Goal: Information Seeking & Learning: Learn about a topic

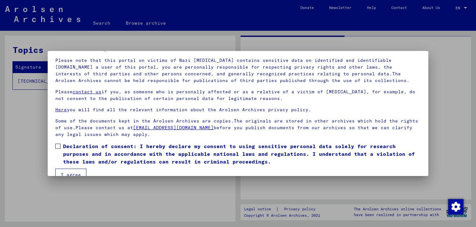
scroll to position [53, 0]
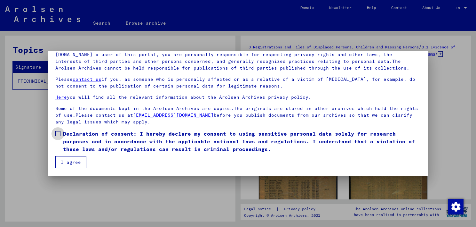
click at [56, 134] on span at bounding box center [57, 133] width 5 height 5
click at [70, 163] on button "I agree" at bounding box center [70, 162] width 31 height 12
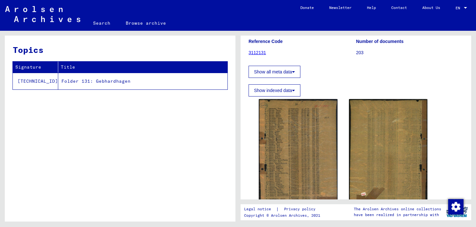
scroll to position [96, 0]
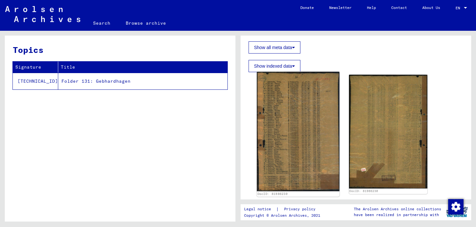
click at [304, 130] on img at bounding box center [298, 131] width 83 height 119
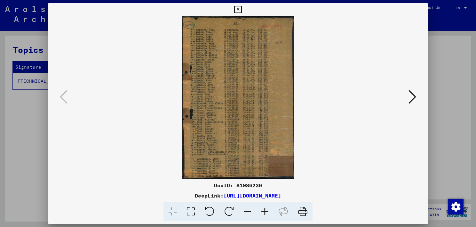
click at [263, 209] on icon at bounding box center [264, 212] width 17 height 20
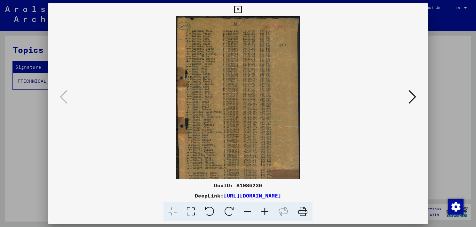
click at [263, 209] on icon at bounding box center [264, 212] width 17 height 20
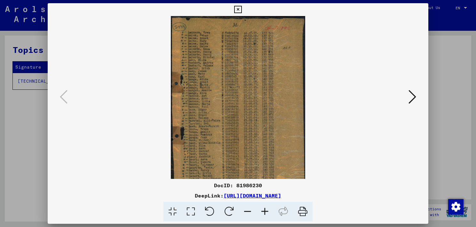
click at [263, 209] on icon at bounding box center [264, 212] width 17 height 20
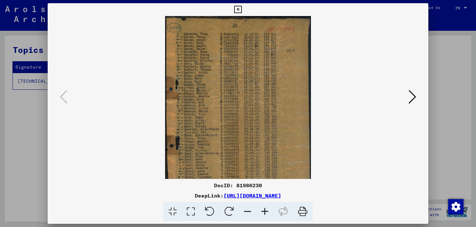
click at [263, 209] on icon at bounding box center [264, 212] width 17 height 20
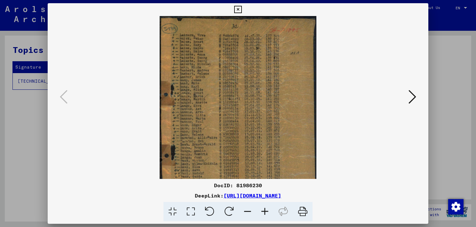
click at [263, 209] on icon at bounding box center [264, 212] width 17 height 20
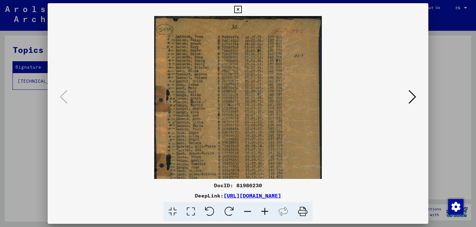
click at [263, 209] on icon at bounding box center [264, 212] width 17 height 20
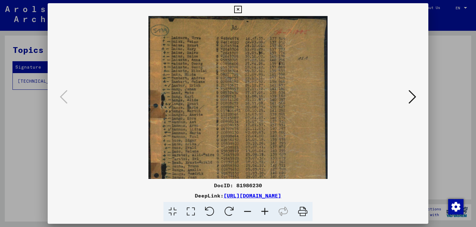
click at [263, 209] on icon at bounding box center [264, 212] width 17 height 20
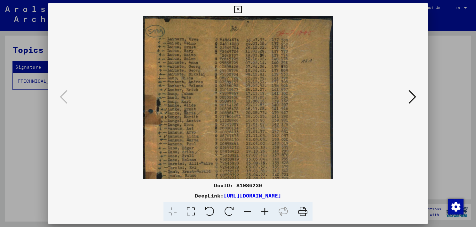
click at [263, 209] on icon at bounding box center [264, 212] width 17 height 20
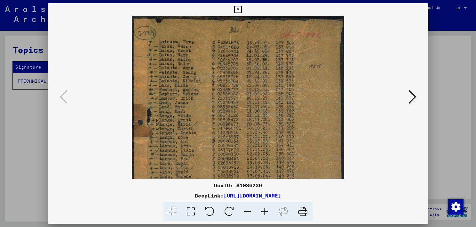
click at [263, 209] on icon at bounding box center [264, 212] width 17 height 20
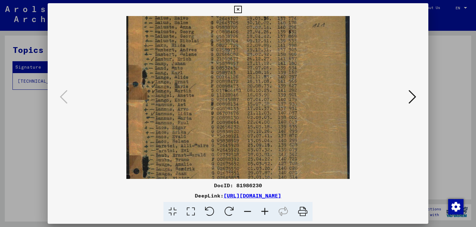
scroll to position [44, 0]
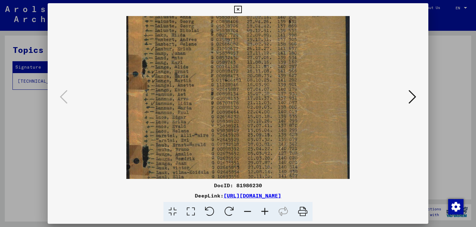
drag, startPoint x: 216, startPoint y: 152, endPoint x: 225, endPoint y: 101, distance: 52.0
click at [225, 101] on img at bounding box center [237, 123] width 223 height 323
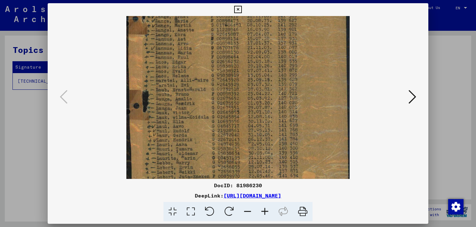
scroll to position [109, 0]
drag, startPoint x: 221, startPoint y: 141, endPoint x: 232, endPoint y: 85, distance: 56.4
click at [232, 85] on img at bounding box center [237, 68] width 223 height 323
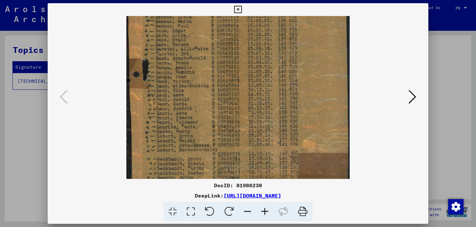
scroll to position [146, 0]
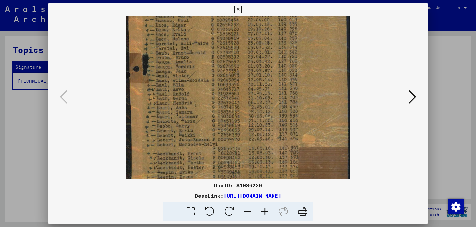
drag, startPoint x: 227, startPoint y: 145, endPoint x: 230, endPoint y: 111, distance: 33.4
click at [230, 111] on img at bounding box center [237, 31] width 223 height 323
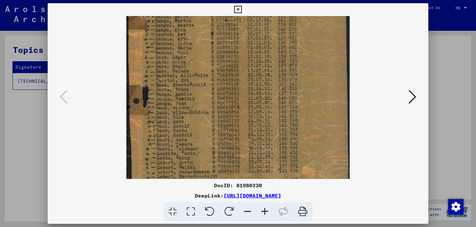
scroll to position [113, 0]
drag, startPoint x: 188, startPoint y: 87, endPoint x: 183, endPoint y: 123, distance: 36.6
click at [183, 123] on img at bounding box center [237, 64] width 223 height 323
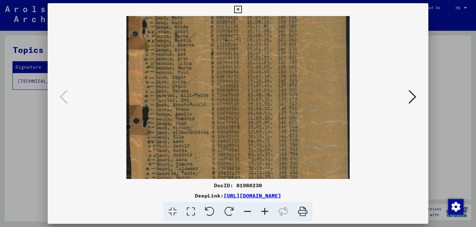
scroll to position [90, 0]
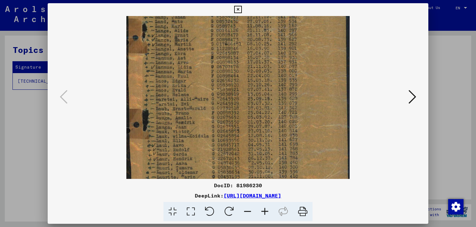
drag, startPoint x: 166, startPoint y: 36, endPoint x: 164, endPoint y: 59, distance: 23.5
click at [164, 59] on img at bounding box center [237, 87] width 223 height 323
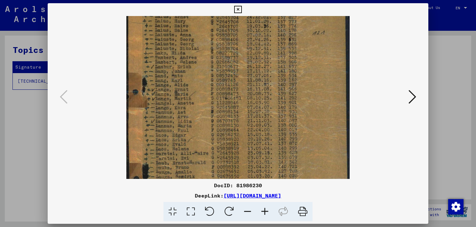
scroll to position [33, 0]
drag, startPoint x: 214, startPoint y: 71, endPoint x: 209, endPoint y: 128, distance: 57.5
click at [209, 128] on img at bounding box center [237, 144] width 223 height 323
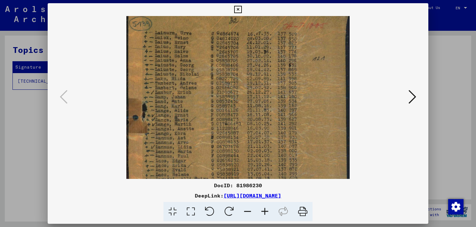
scroll to position [8, 0]
drag, startPoint x: 195, startPoint y: 60, endPoint x: 192, endPoint y: 86, distance: 25.8
click at [192, 86] on img at bounding box center [237, 169] width 223 height 323
click at [415, 97] on icon at bounding box center [413, 96] width 8 height 15
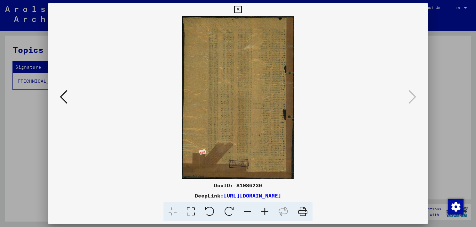
scroll to position [0, 0]
click at [64, 98] on icon at bounding box center [64, 96] width 8 height 15
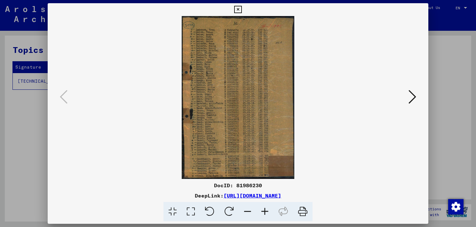
click at [263, 209] on icon at bounding box center [264, 212] width 17 height 20
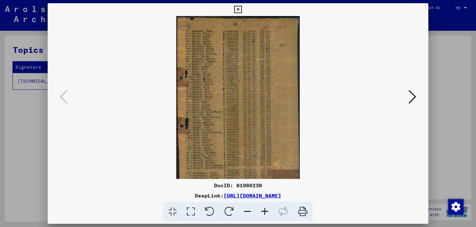
click at [263, 209] on icon at bounding box center [264, 212] width 17 height 20
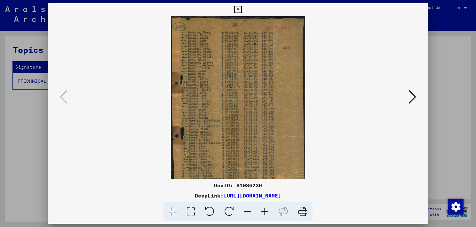
click at [263, 209] on icon at bounding box center [264, 212] width 17 height 20
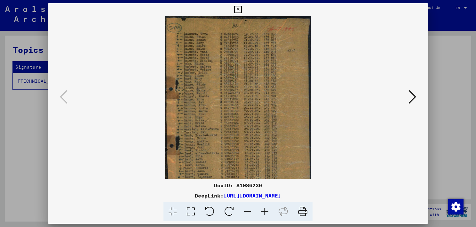
click at [263, 209] on icon at bounding box center [264, 212] width 17 height 20
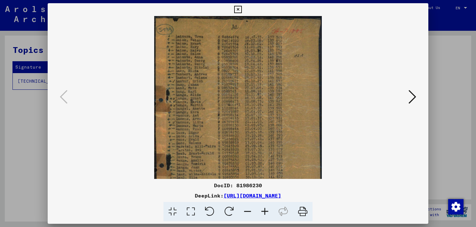
click at [263, 209] on icon at bounding box center [264, 212] width 17 height 20
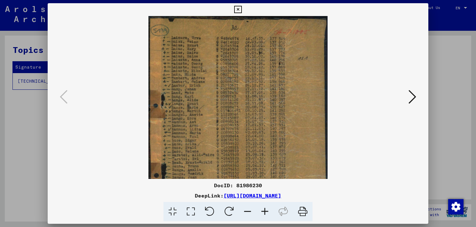
click at [263, 209] on icon at bounding box center [264, 212] width 17 height 20
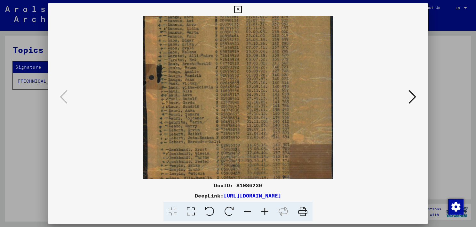
scroll to position [112, 0]
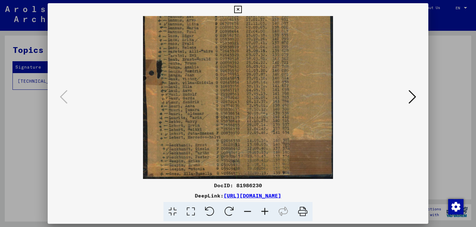
drag, startPoint x: 231, startPoint y: 171, endPoint x: 220, endPoint y: 47, distance: 124.3
click at [220, 47] on img at bounding box center [238, 41] width 190 height 275
click at [265, 210] on icon at bounding box center [264, 212] width 17 height 20
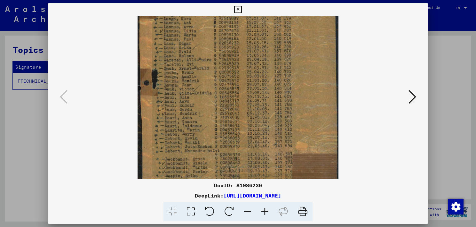
click at [265, 210] on icon at bounding box center [264, 212] width 17 height 20
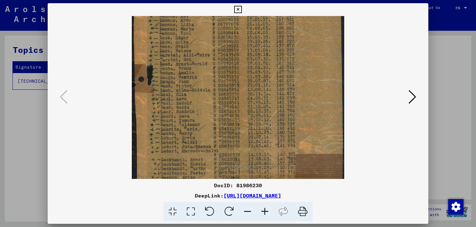
scroll to position [144, 0]
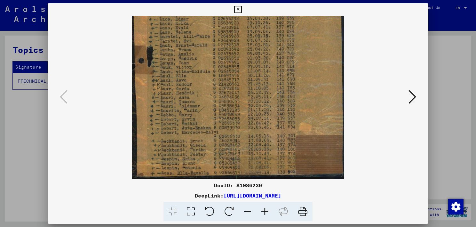
drag, startPoint x: 298, startPoint y: 162, endPoint x: 286, endPoint y: 84, distance: 78.3
click at [286, 84] on img at bounding box center [238, 25] width 212 height 307
